Goal: Information Seeking & Learning: Learn about a topic

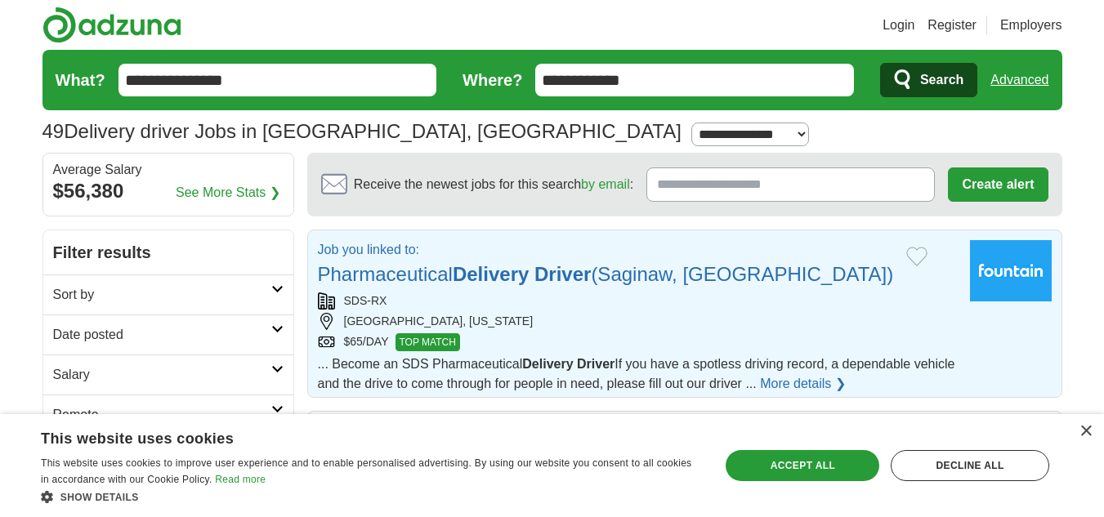
click at [506, 273] on strong "Delivery" at bounding box center [491, 274] width 76 height 22
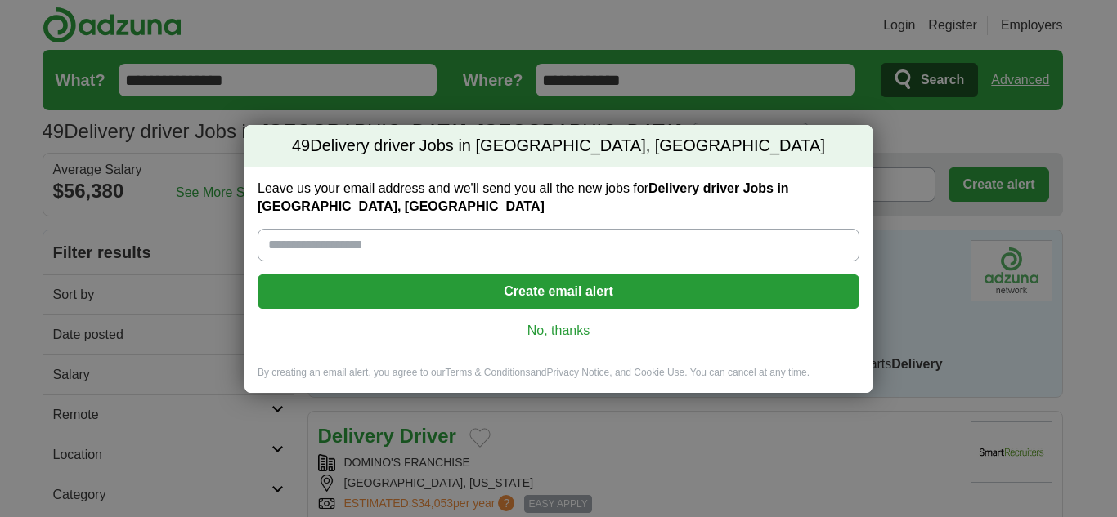
click at [395, 244] on input "Leave us your email address and we'll send you all the new jobs for Delivery dr…" at bounding box center [558, 245] width 602 height 33
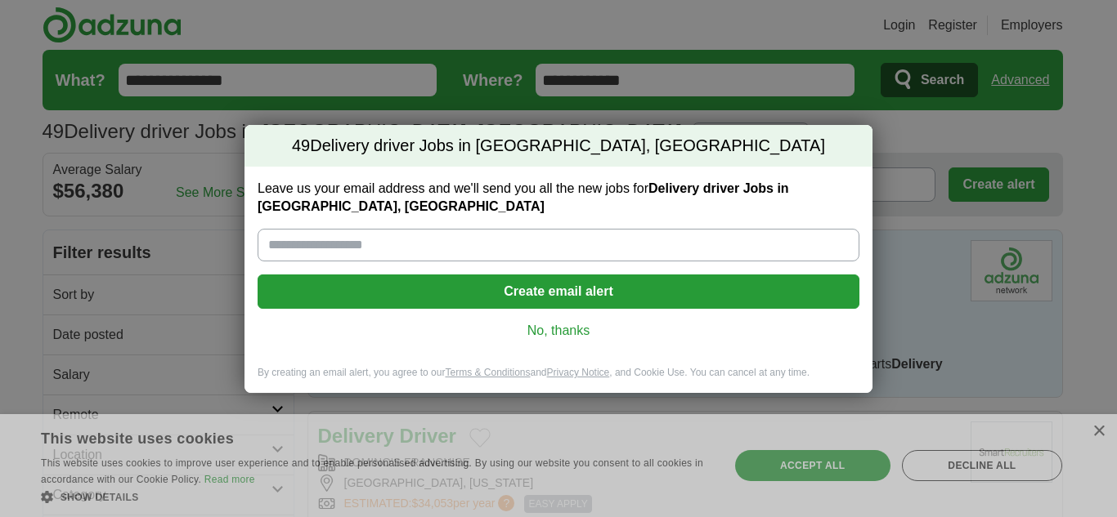
type input "**********"
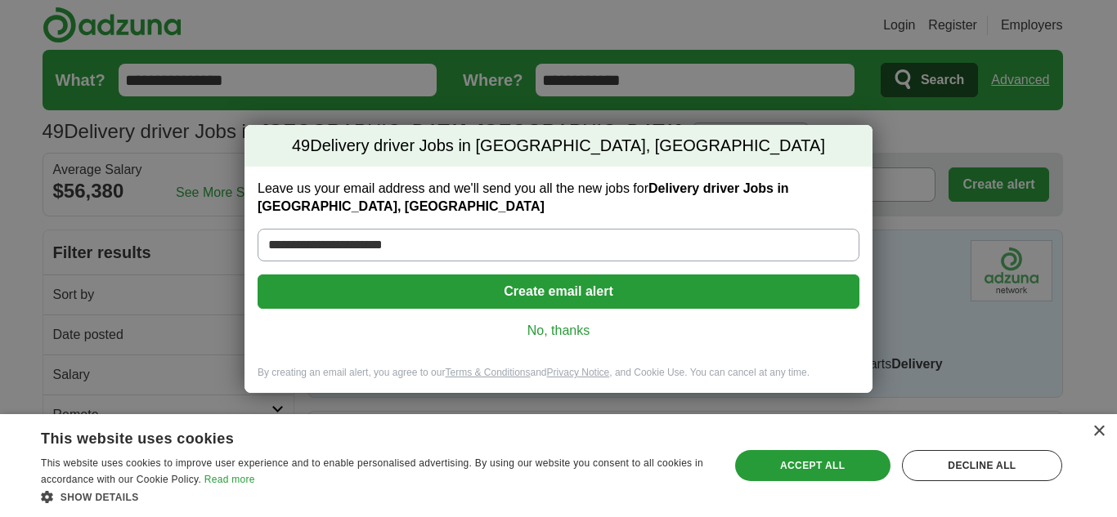
click at [575, 331] on link "No, thanks" at bounding box center [558, 331] width 575 height 18
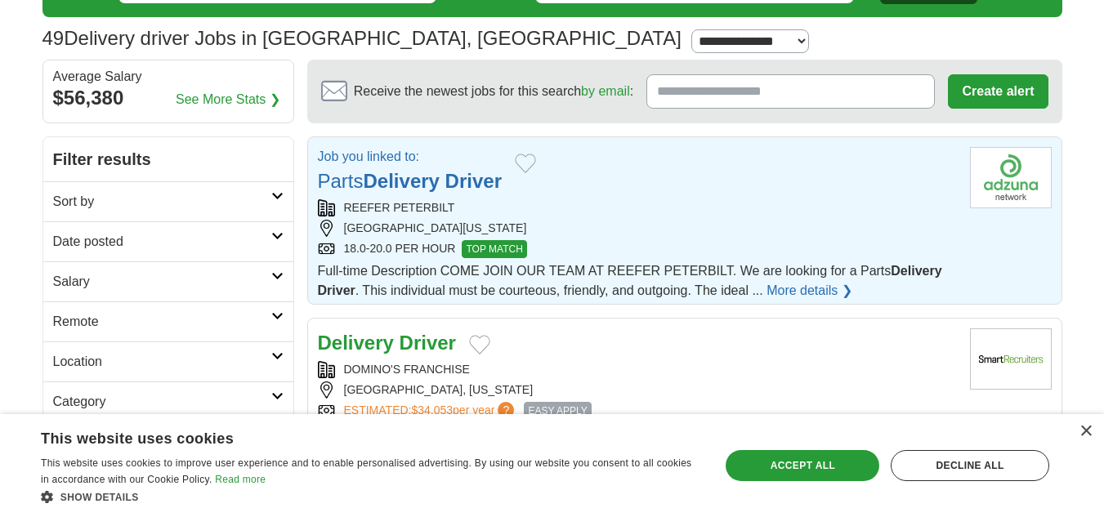
scroll to position [163, 0]
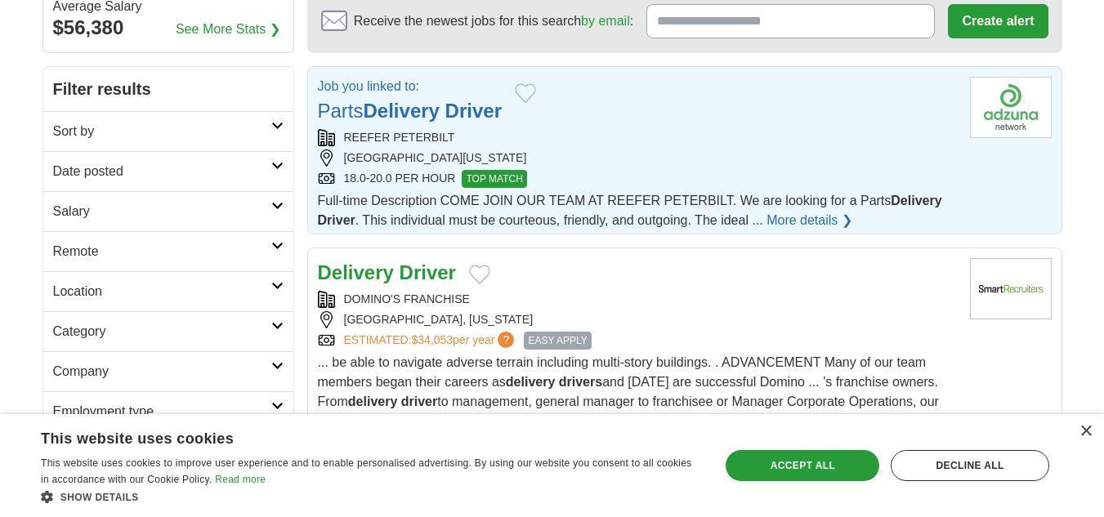
click at [815, 215] on link "More details ❯" at bounding box center [810, 221] width 86 height 20
